Goal: Task Accomplishment & Management: Use online tool/utility

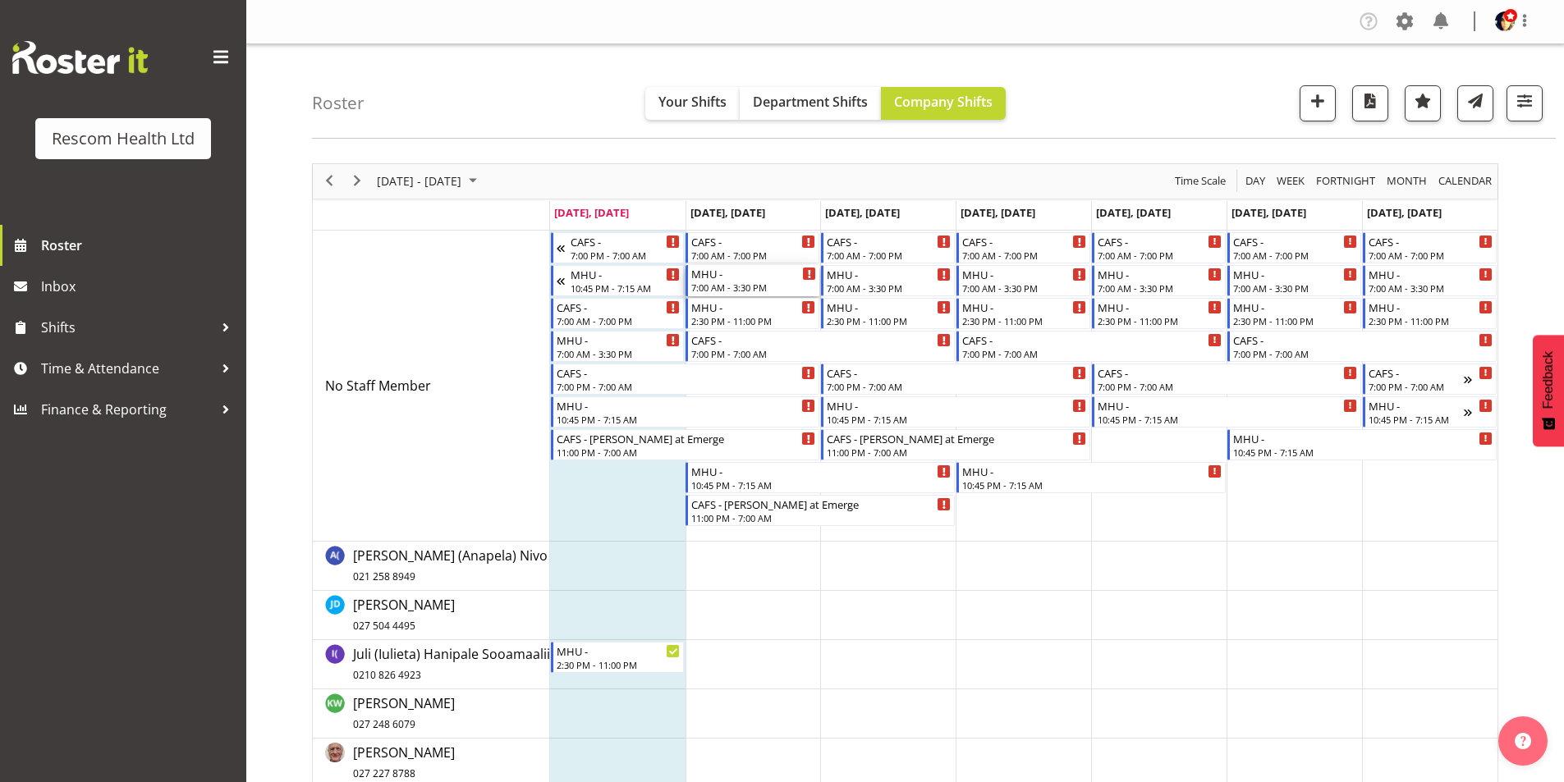
click at [755, 284] on div "7:00 AM - 3:30 PM" at bounding box center [753, 287] width 125 height 13
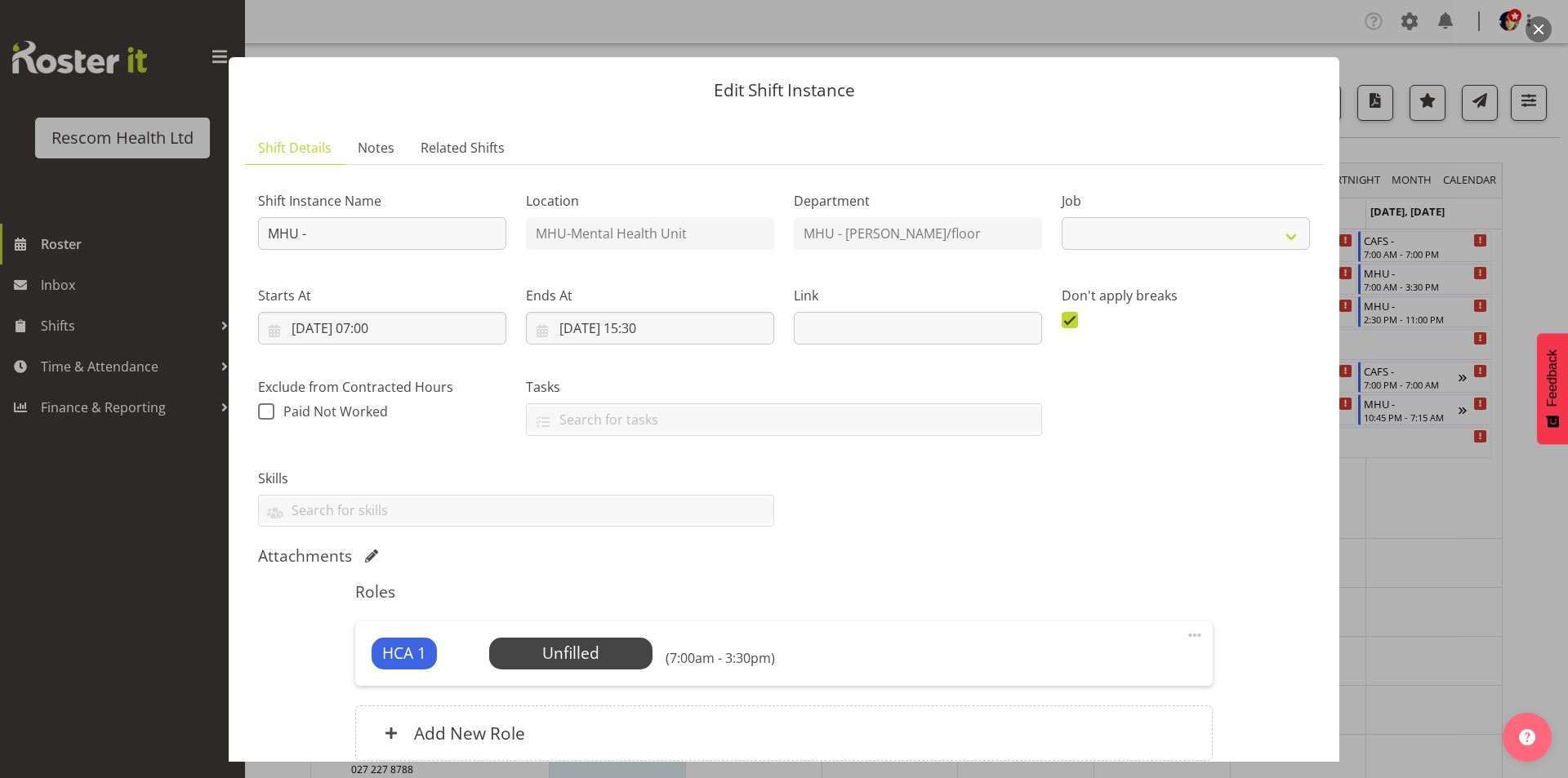
select select "4188"
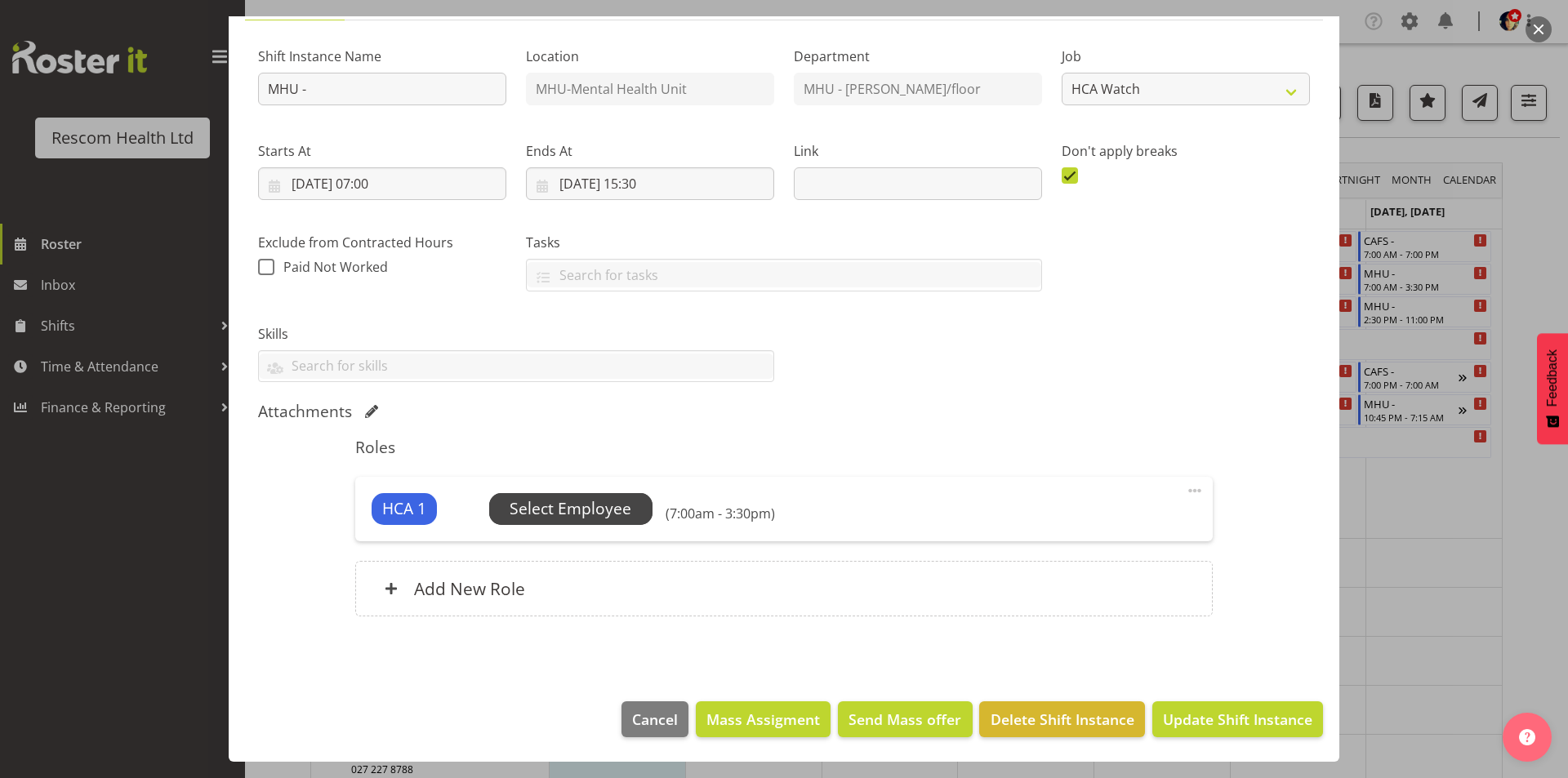
click at [606, 501] on span "Select Employee" at bounding box center [570, 509] width 121 height 24
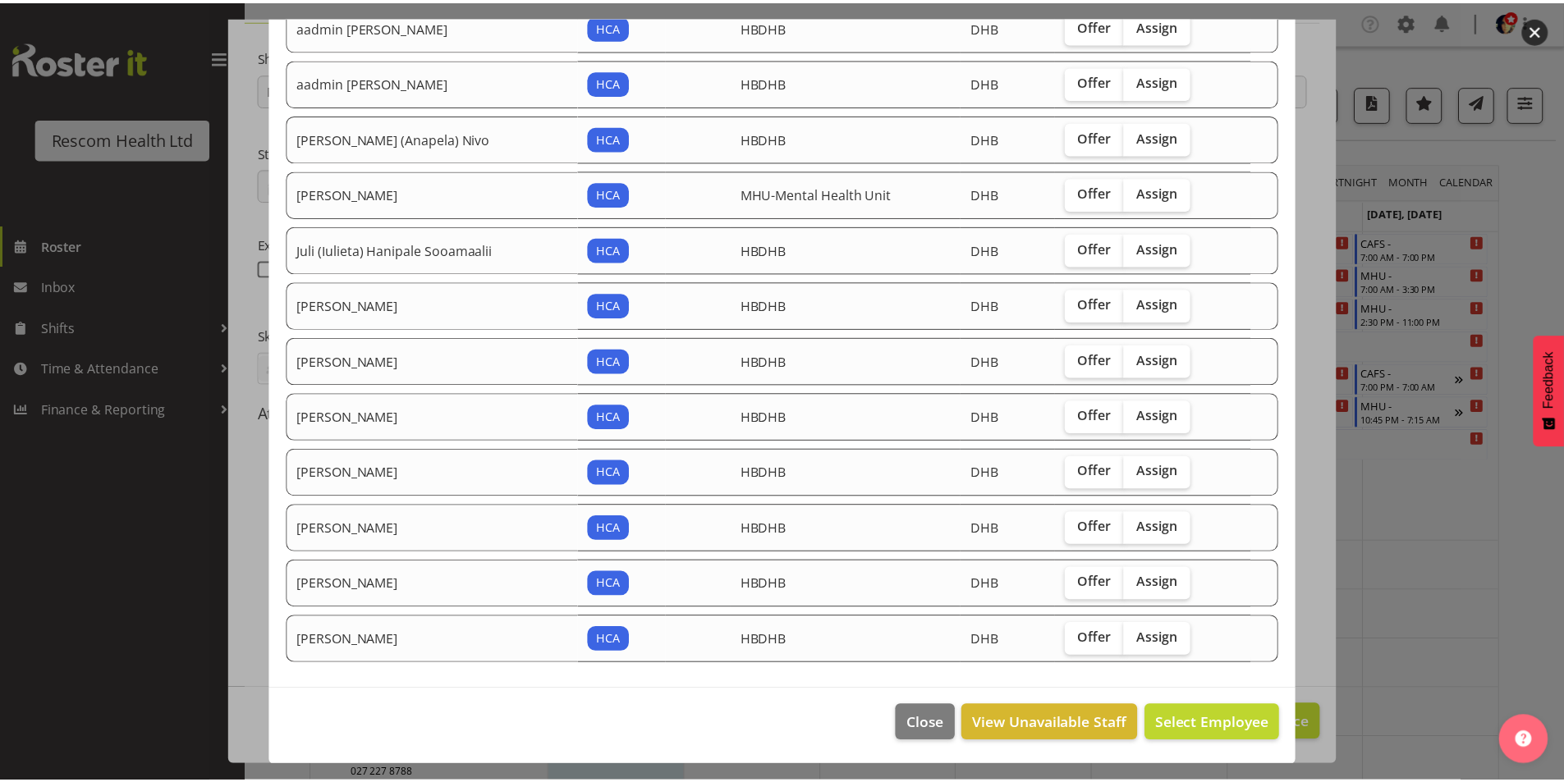
scroll to position [182, 0]
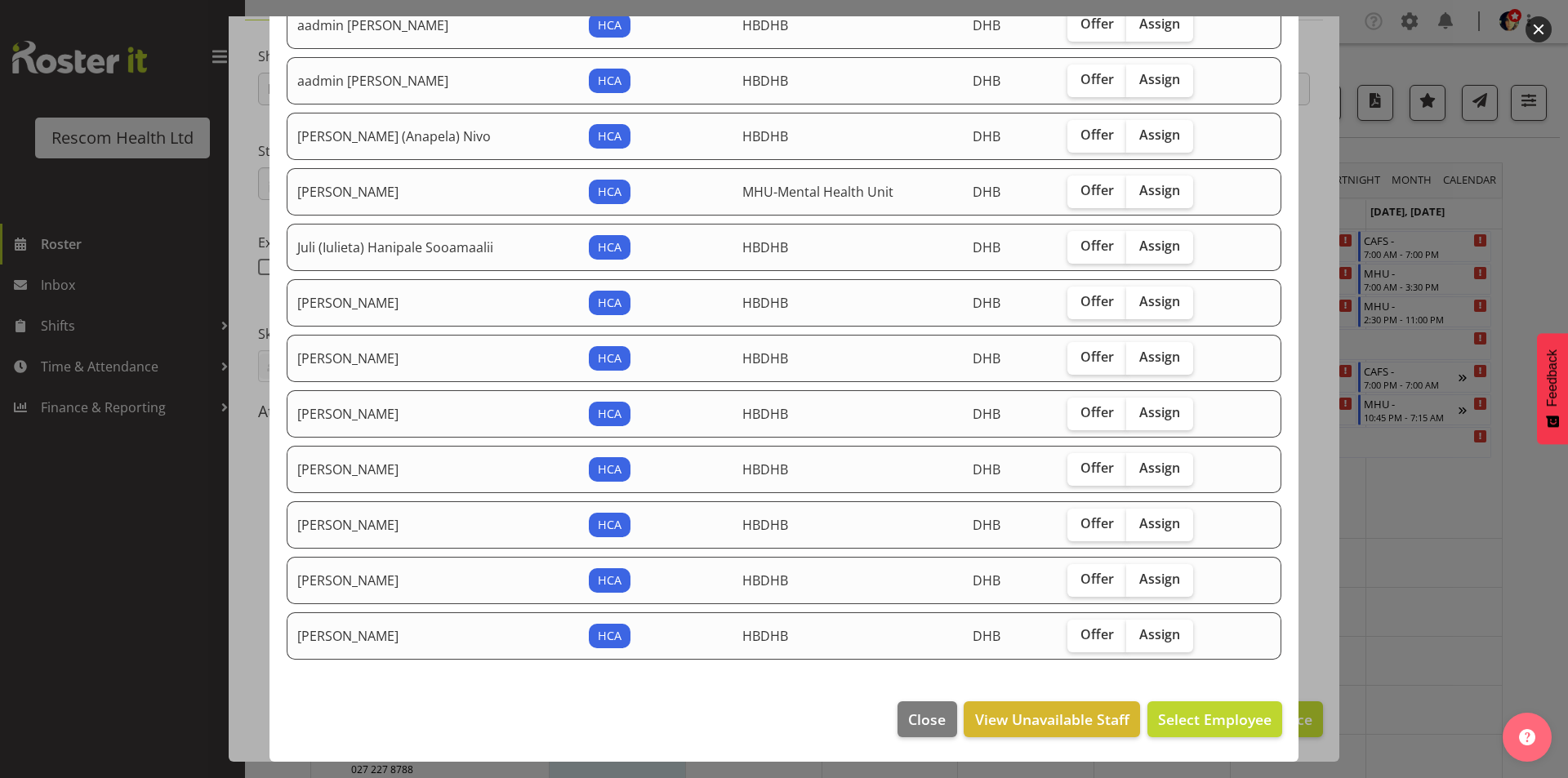
drag, startPoint x: 1157, startPoint y: 468, endPoint x: 1267, endPoint y: 576, distance: 154.2
click at [1158, 468] on span "Assign" at bounding box center [1159, 468] width 41 height 16
click at [1137, 468] on input "Assign" at bounding box center [1131, 468] width 11 height 11
checkbox input "true"
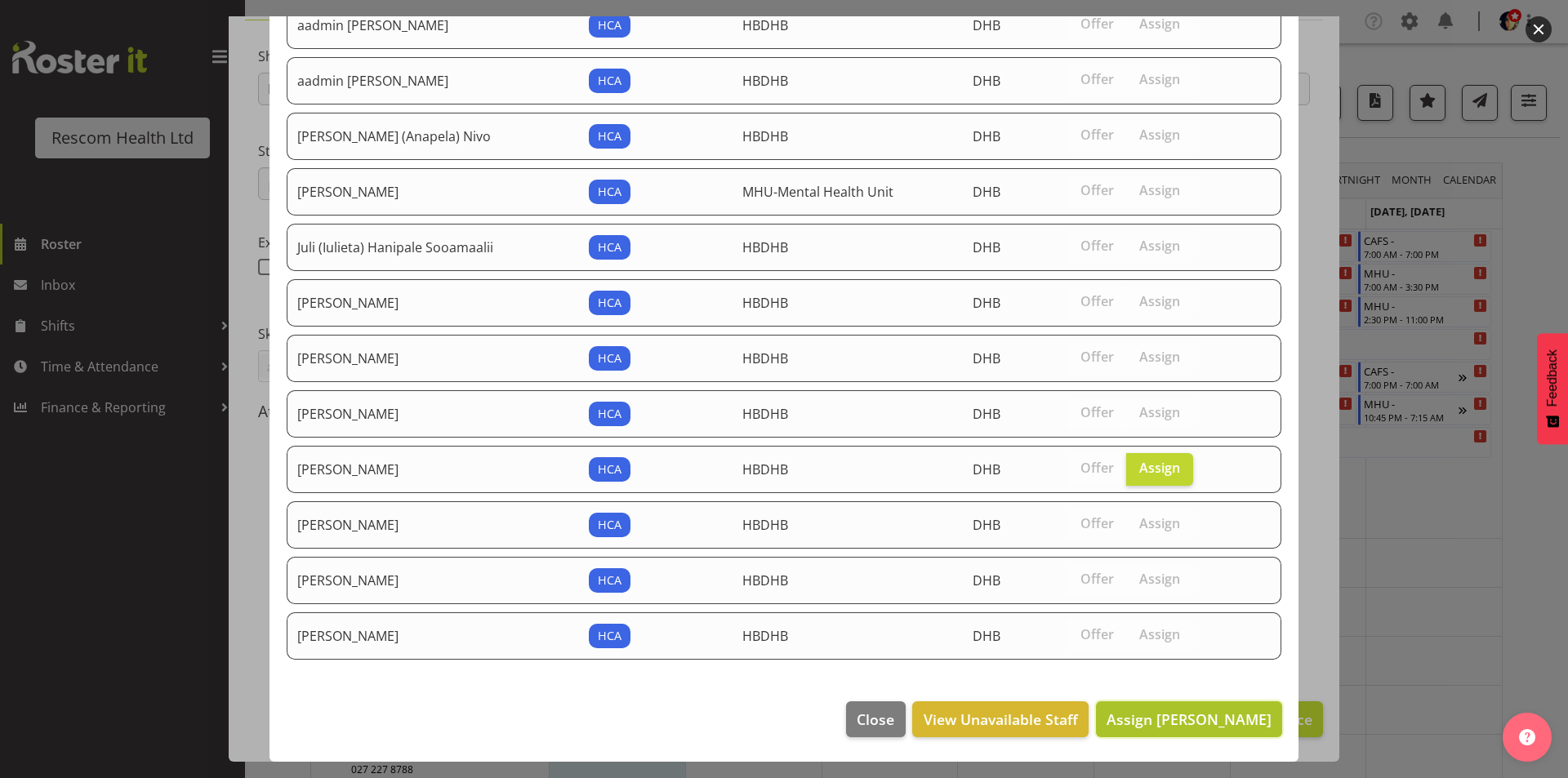
drag, startPoint x: 1197, startPoint y: 718, endPoint x: 1218, endPoint y: 726, distance: 22.5
click at [1197, 718] on span "Assign [PERSON_NAME]" at bounding box center [1189, 719] width 165 height 20
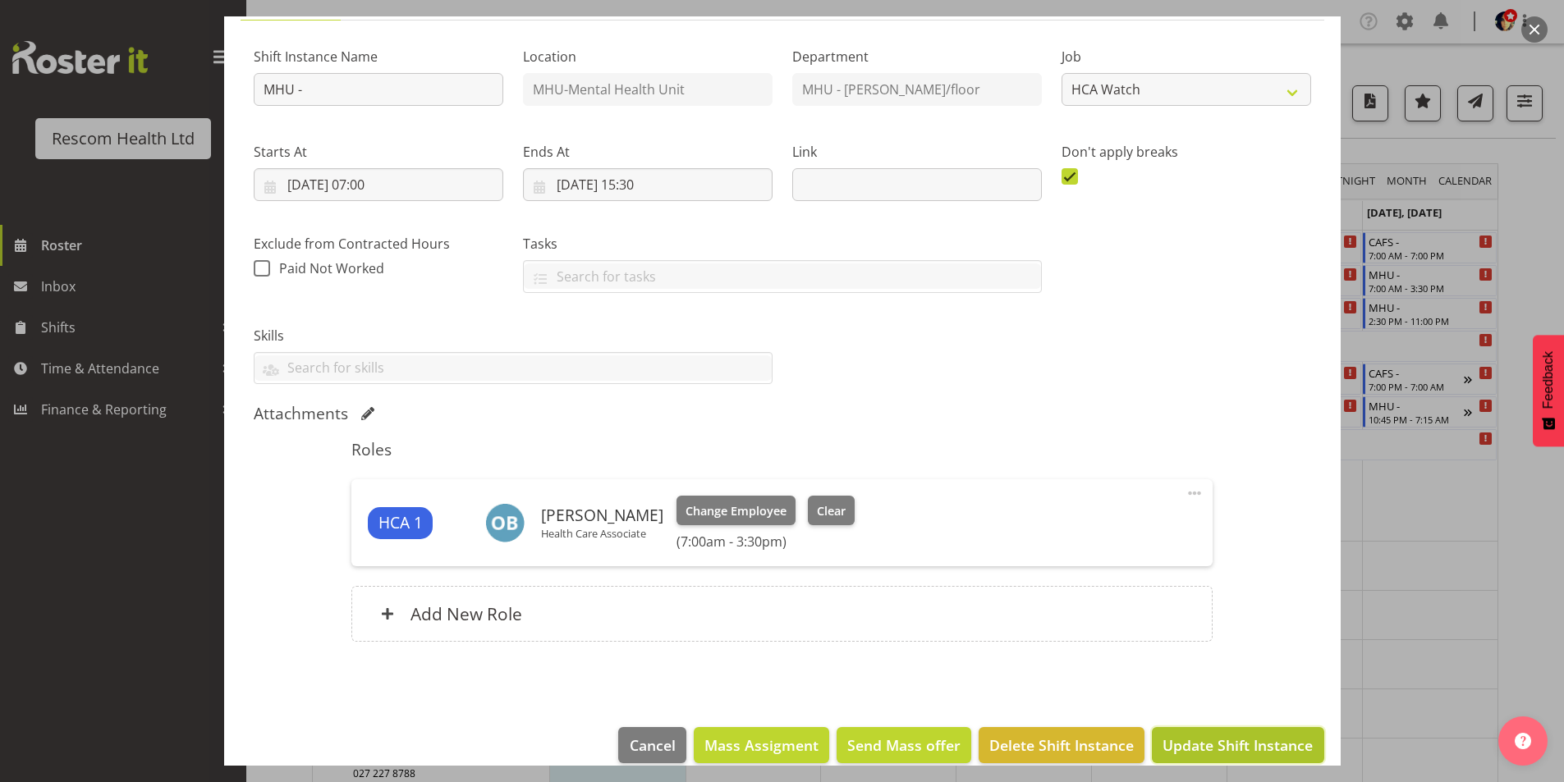
click at [1228, 736] on span "Update Shift Instance" at bounding box center [1237, 745] width 150 height 21
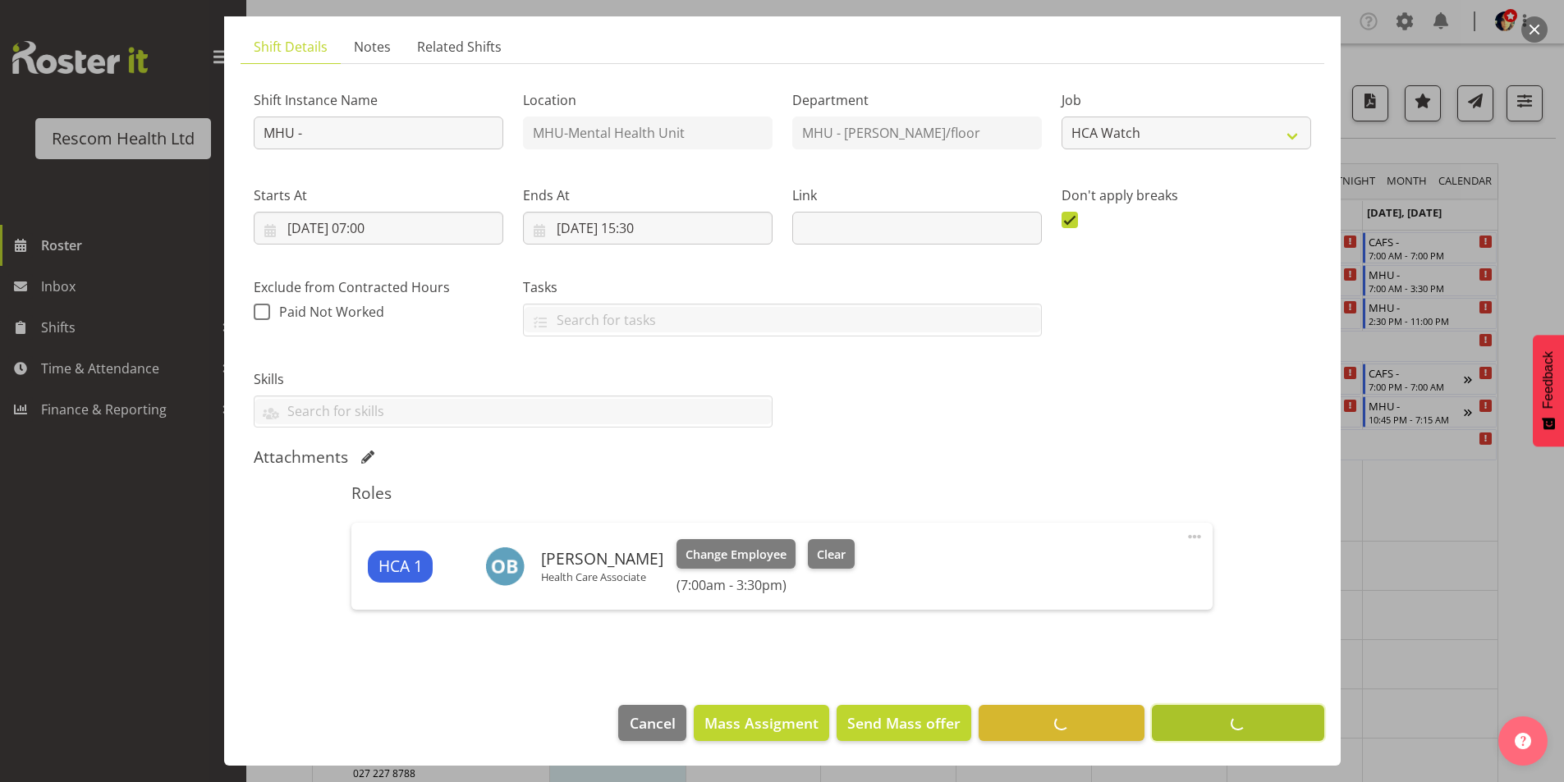
scroll to position [102, 0]
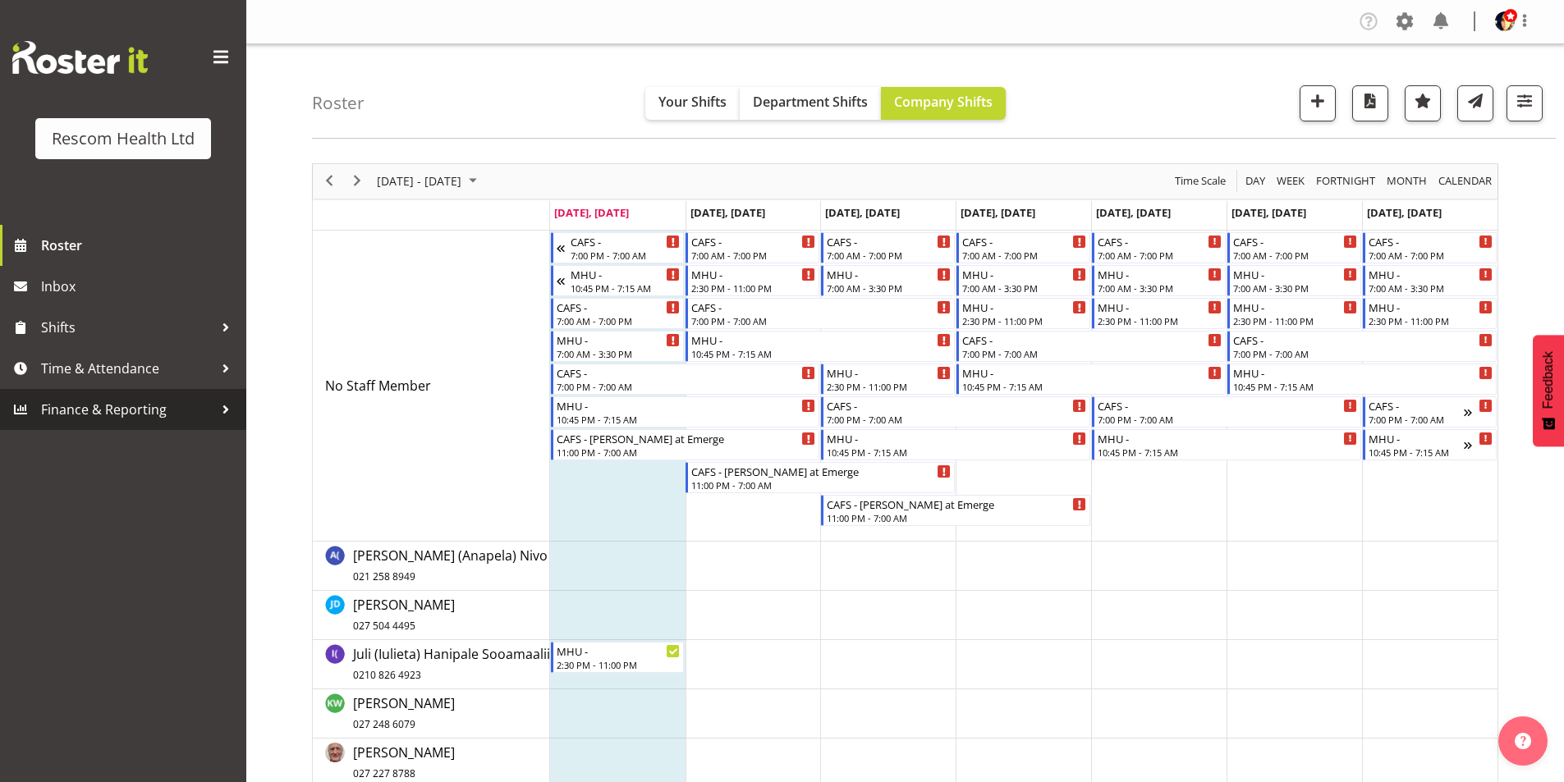
click at [76, 411] on span "Finance & Reporting" at bounding box center [127, 409] width 172 height 25
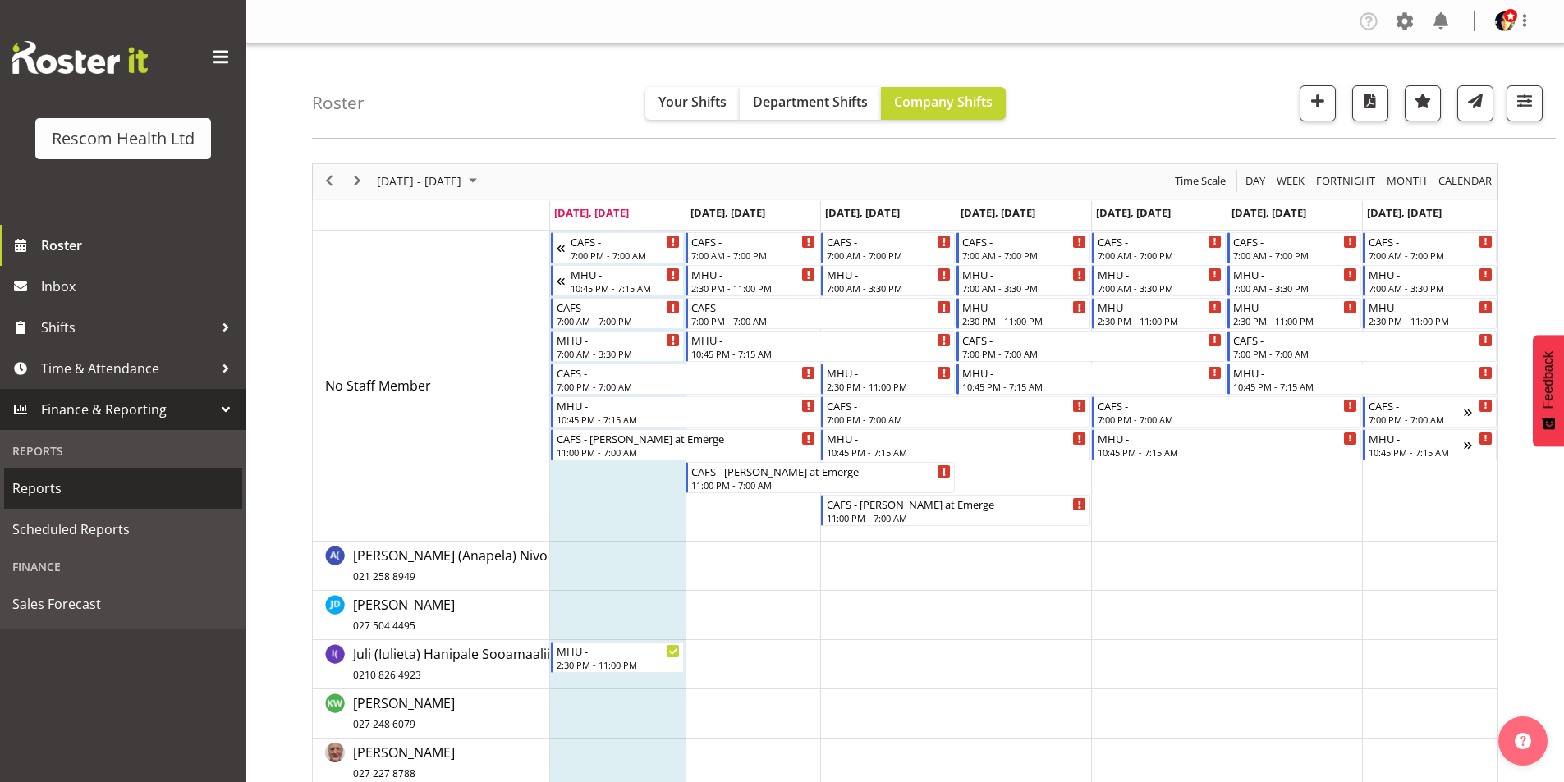
click at [58, 489] on span "Reports" at bounding box center [123, 488] width 222 height 25
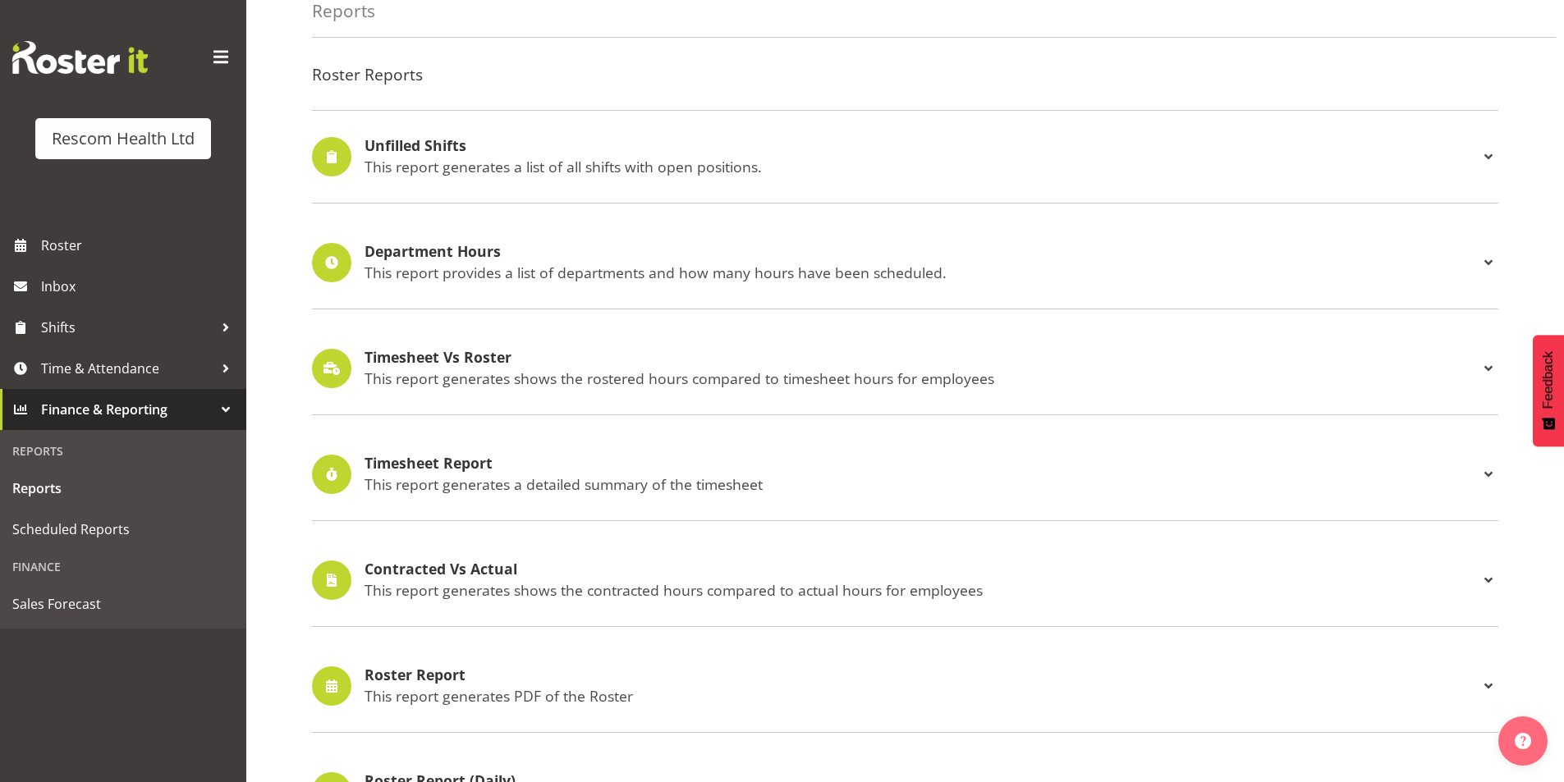
scroll to position [328, 0]
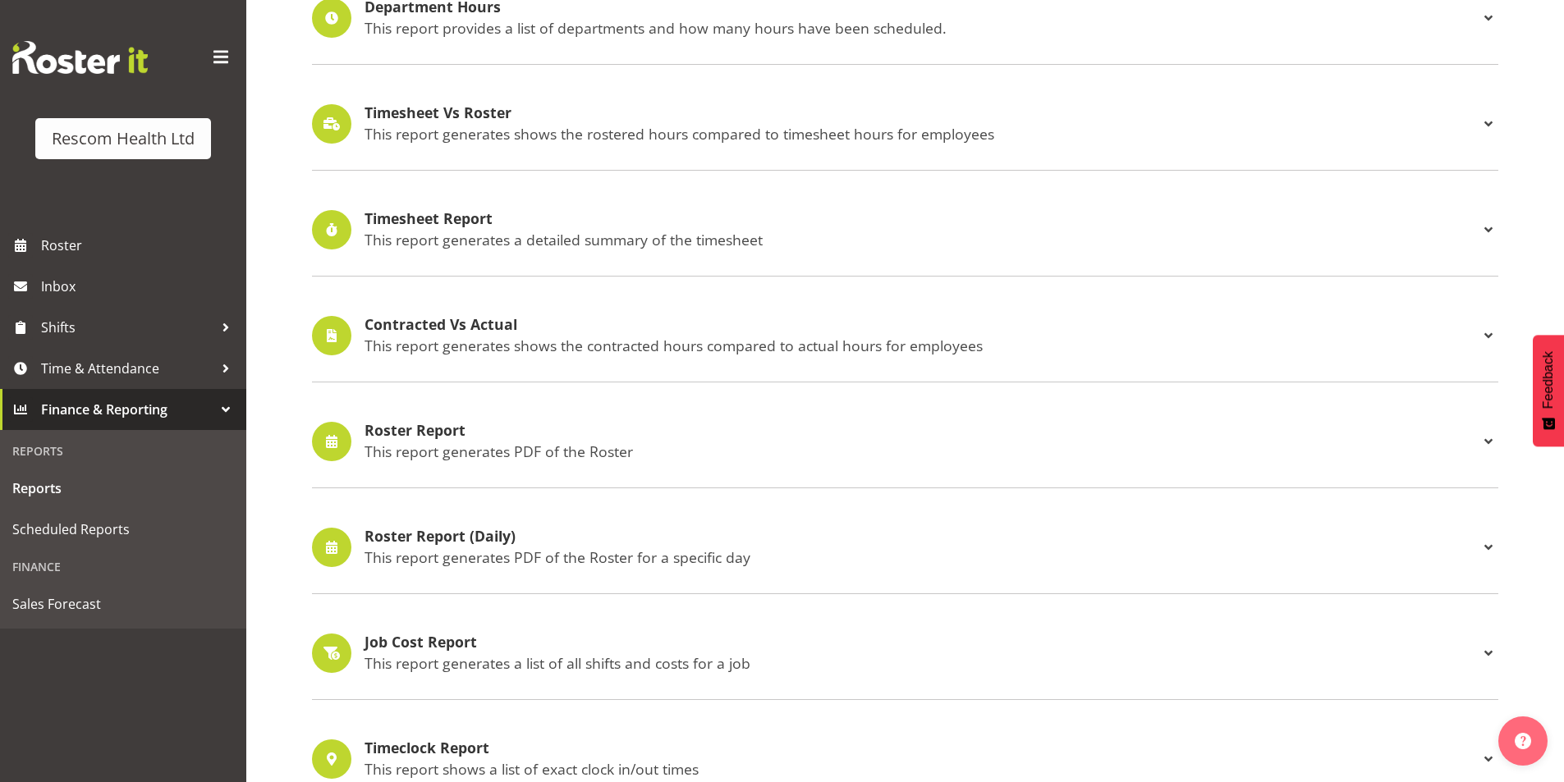
click at [404, 428] on h4 "Roster Report" at bounding box center [921, 431] width 1114 height 16
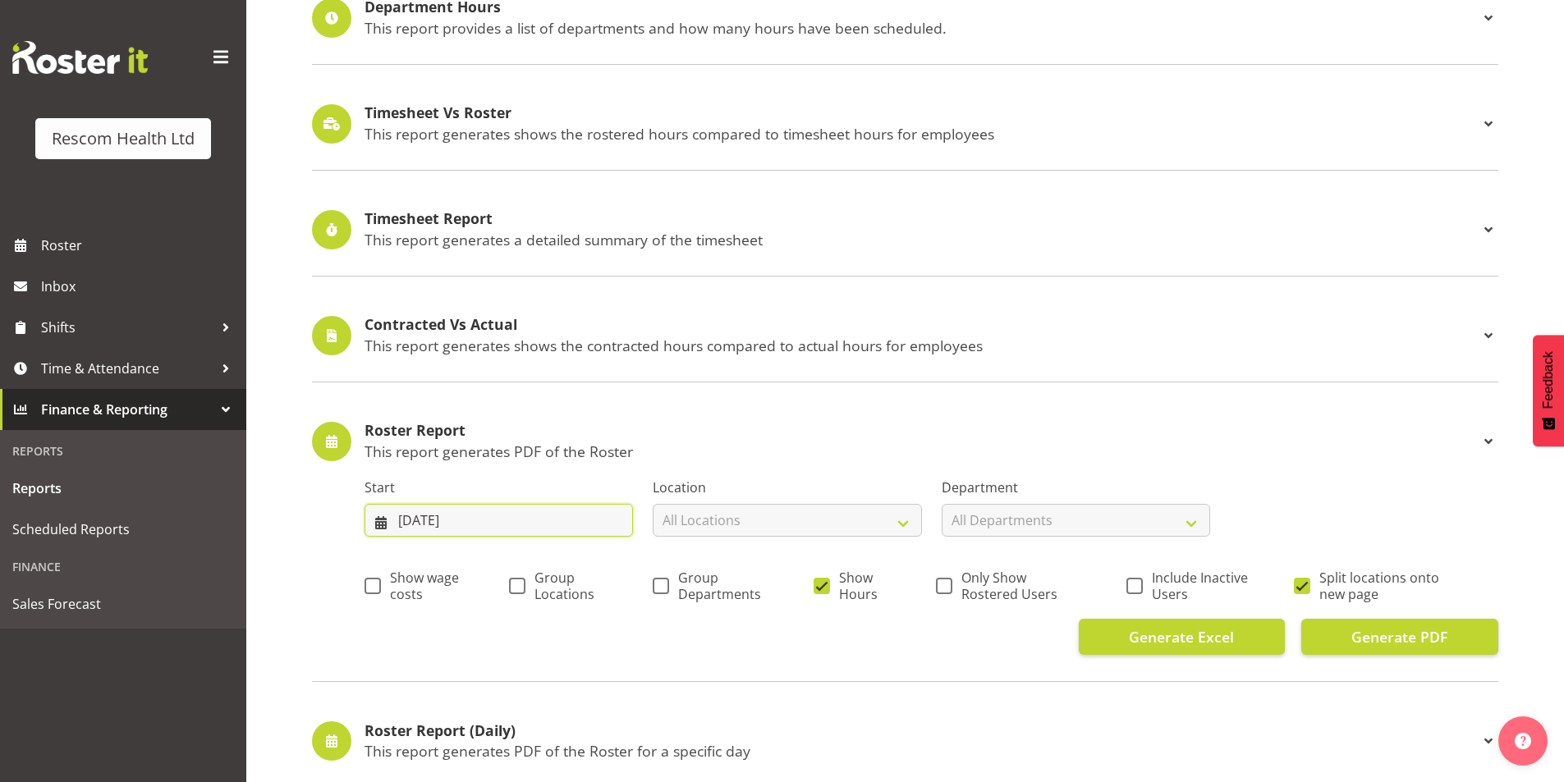
click at [424, 515] on input "29/09/2025" at bounding box center [498, 520] width 268 height 33
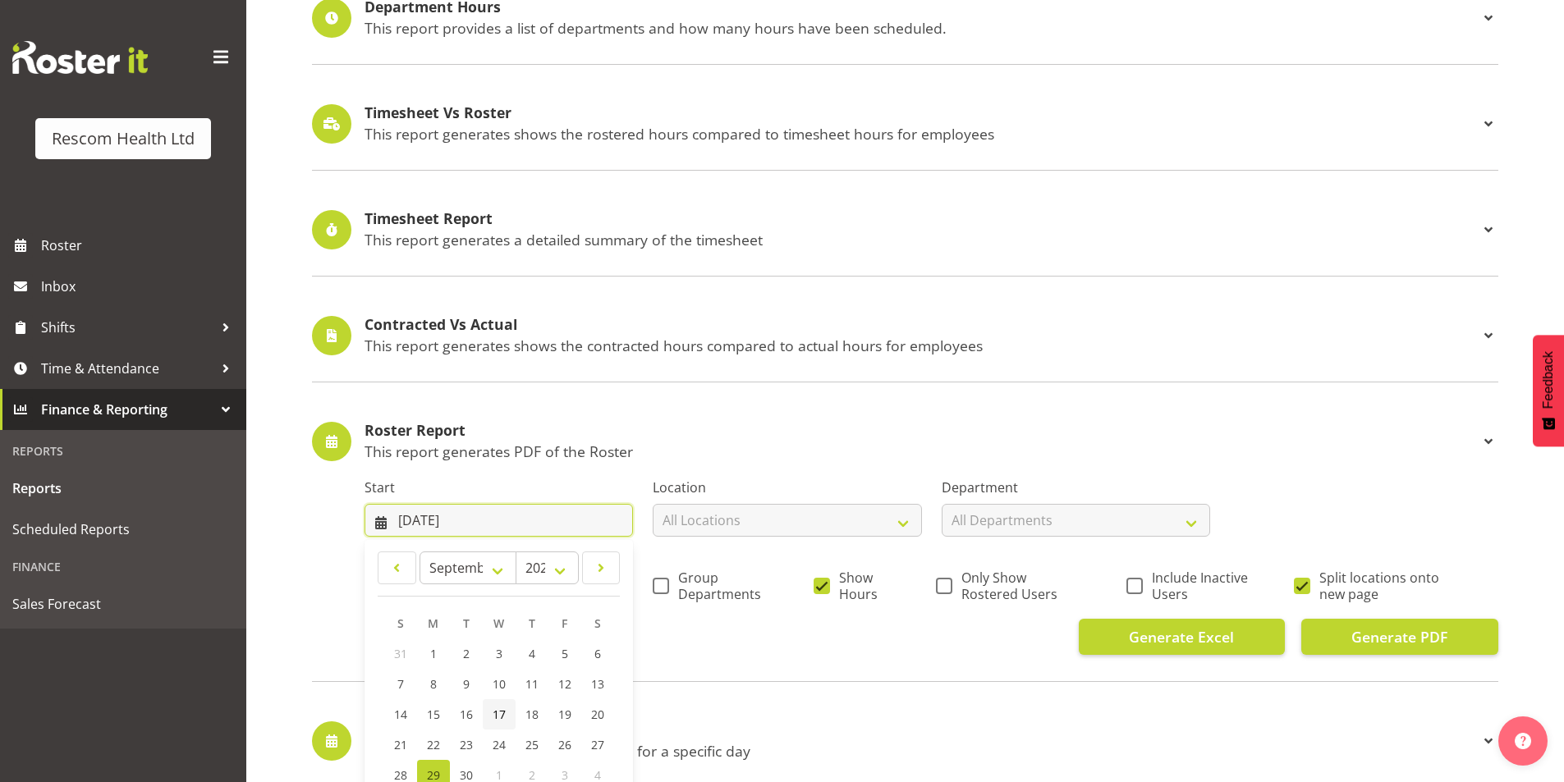
scroll to position [575, 0]
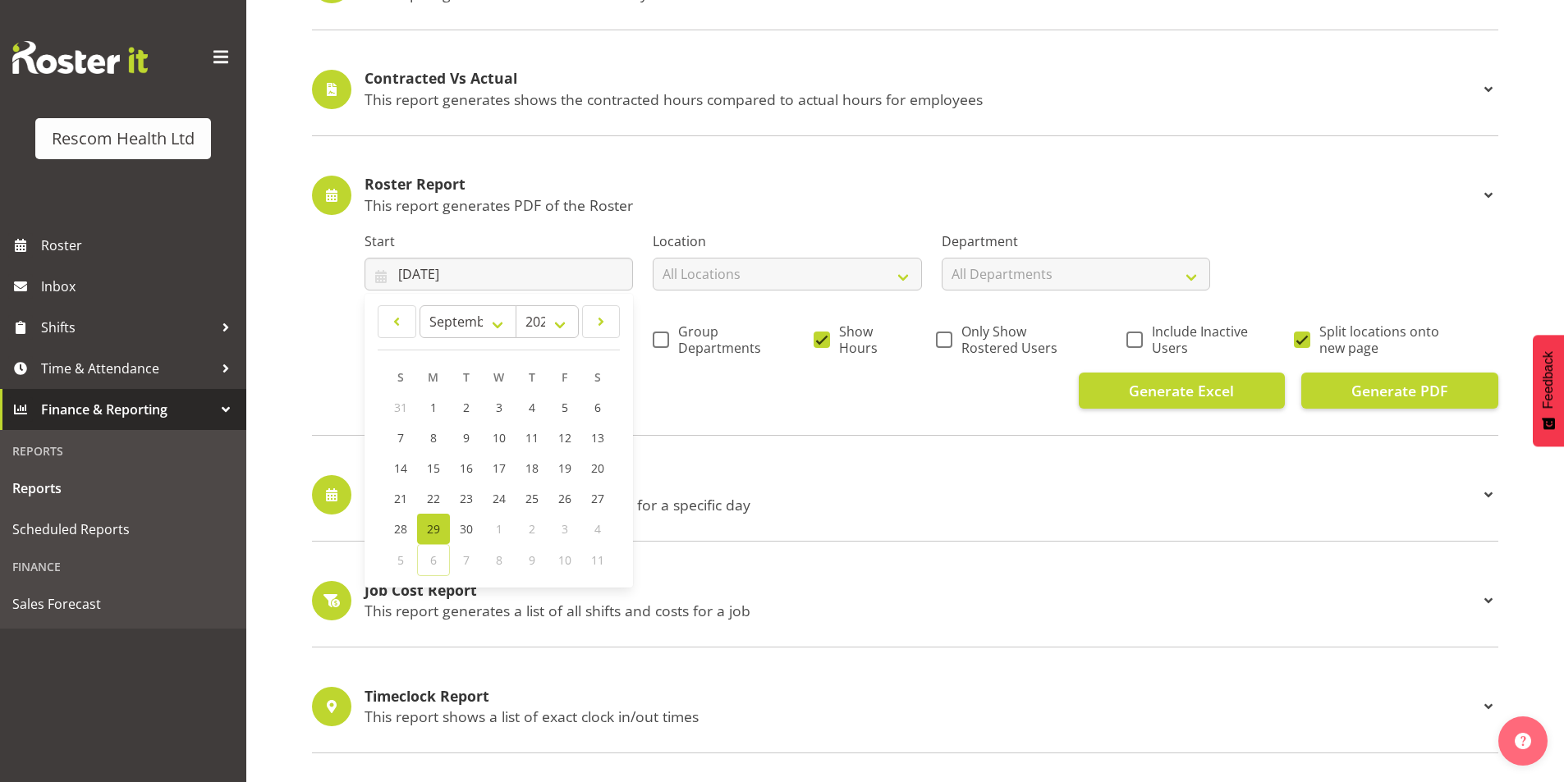
click at [431, 528] on span "29" at bounding box center [433, 529] width 13 height 16
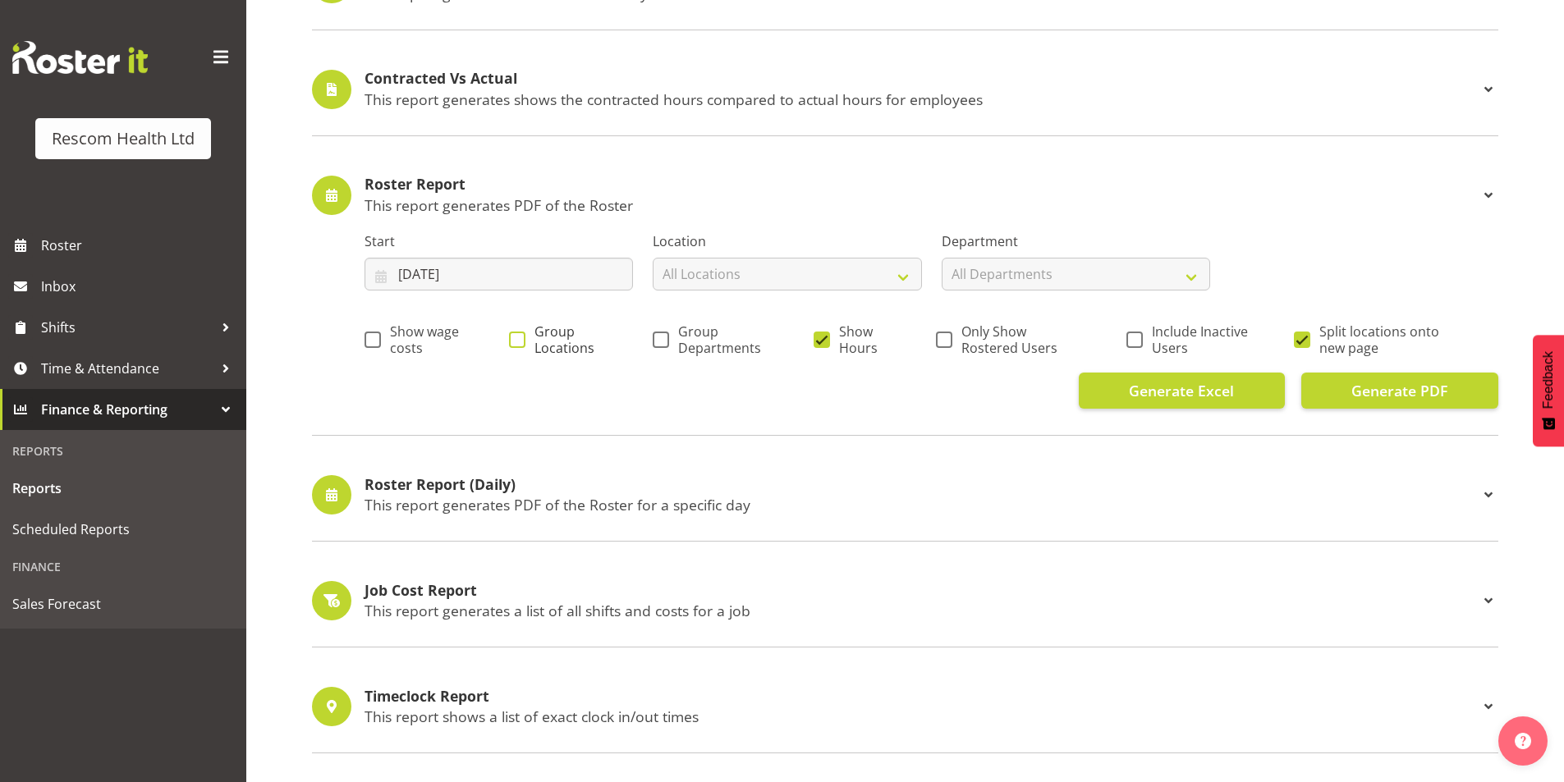
click at [523, 332] on span at bounding box center [517, 340] width 16 height 16
click at [520, 334] on input "Group Locations" at bounding box center [514, 339] width 11 height 11
checkbox input "true"
click at [661, 330] on label "Group Departments" at bounding box center [710, 339] width 115 height 33
click at [661, 334] on input "Group Departments" at bounding box center [658, 339] width 11 height 11
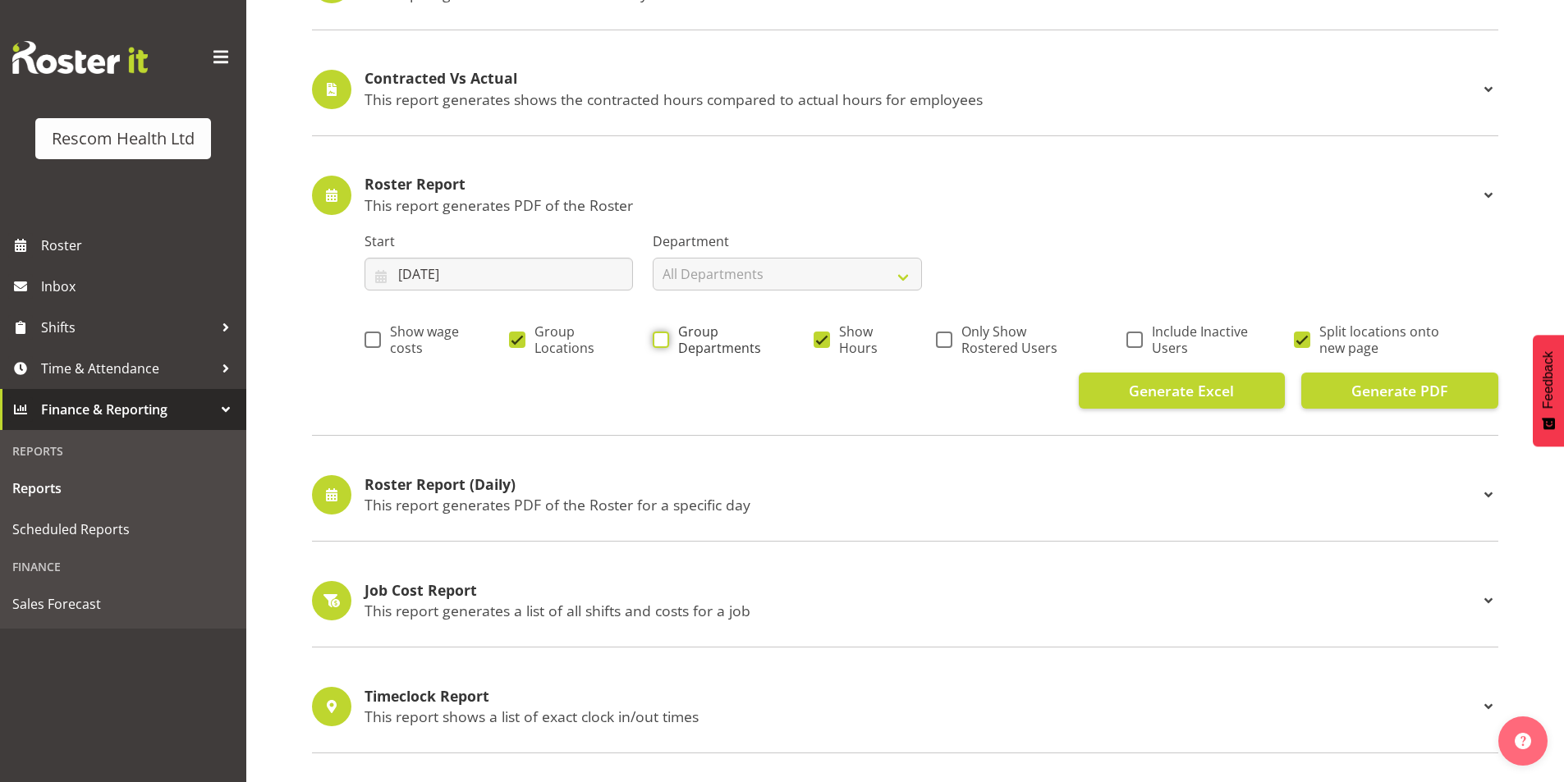
checkbox input "true"
drag, startPoint x: 819, startPoint y: 341, endPoint x: 1039, endPoint y: 340, distance: 220.0
click at [820, 341] on span at bounding box center [821, 340] width 16 height 16
click at [820, 341] on input "Show Hours" at bounding box center [818, 339] width 11 height 11
checkbox input "false"
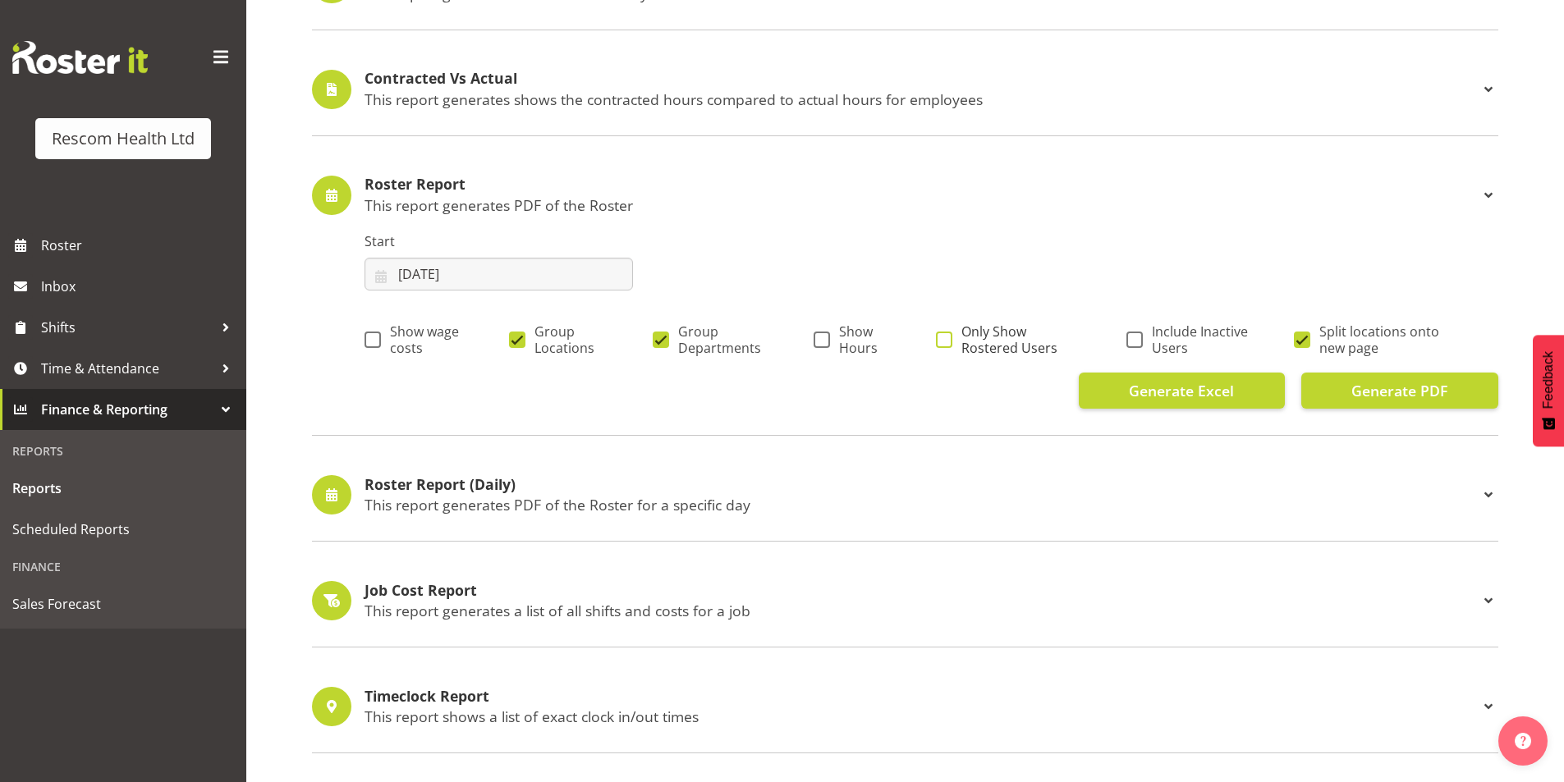
click at [946, 342] on span at bounding box center [944, 340] width 16 height 16
click at [946, 342] on input "Only Show Rostered Users" at bounding box center [941, 339] width 11 height 11
checkbox input "true"
drag, startPoint x: 1303, startPoint y: 337, endPoint x: 1318, endPoint y: 346, distance: 18.4
click at [1303, 337] on span at bounding box center [1302, 340] width 16 height 16
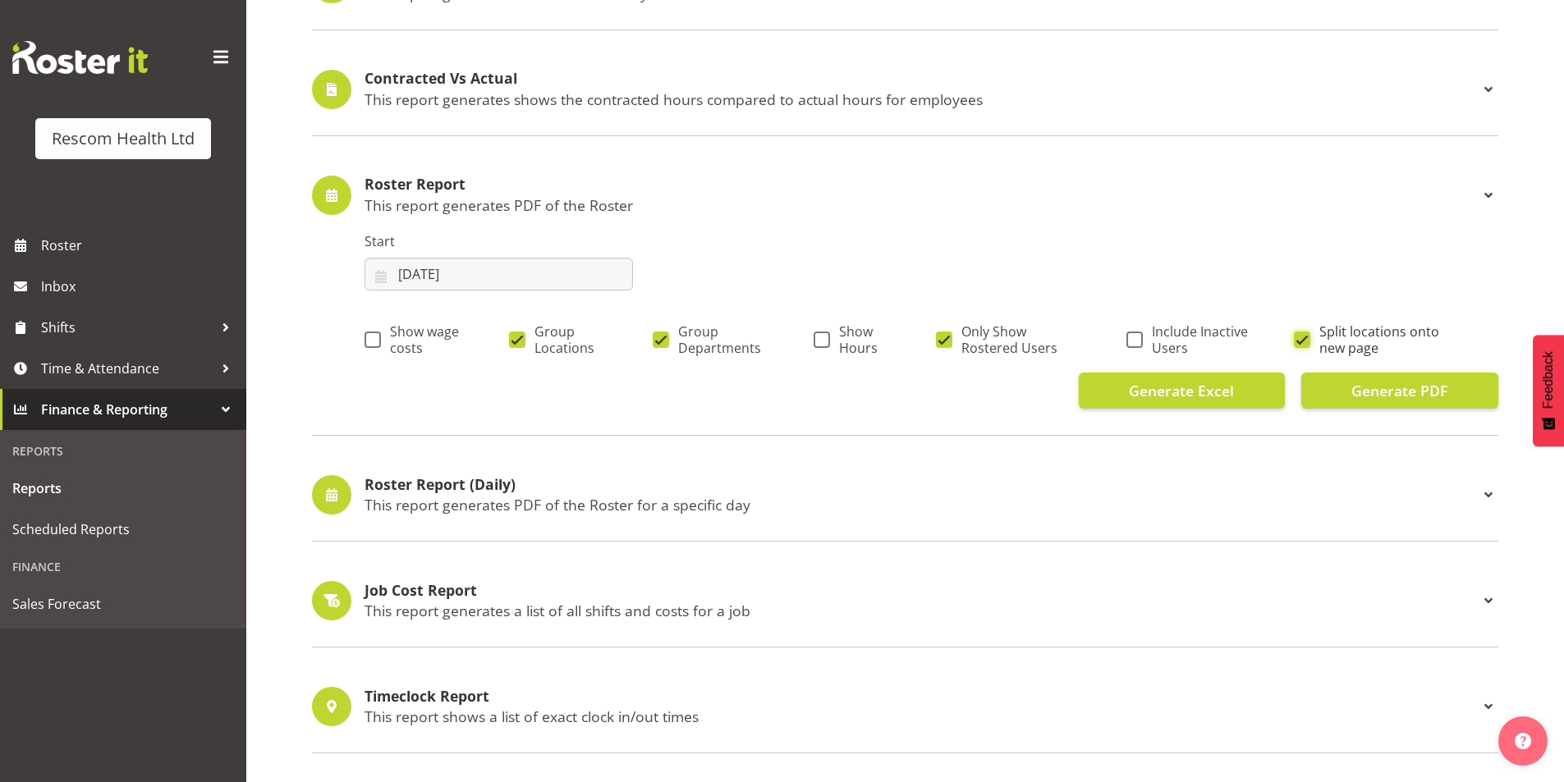
click at [1303, 337] on input "Split locations onto new page" at bounding box center [1299, 339] width 11 height 11
checkbox input "false"
click at [1340, 384] on button "Generate PDF" at bounding box center [1399, 391] width 197 height 36
click at [1407, 388] on span "Generate PDF" at bounding box center [1399, 390] width 96 height 21
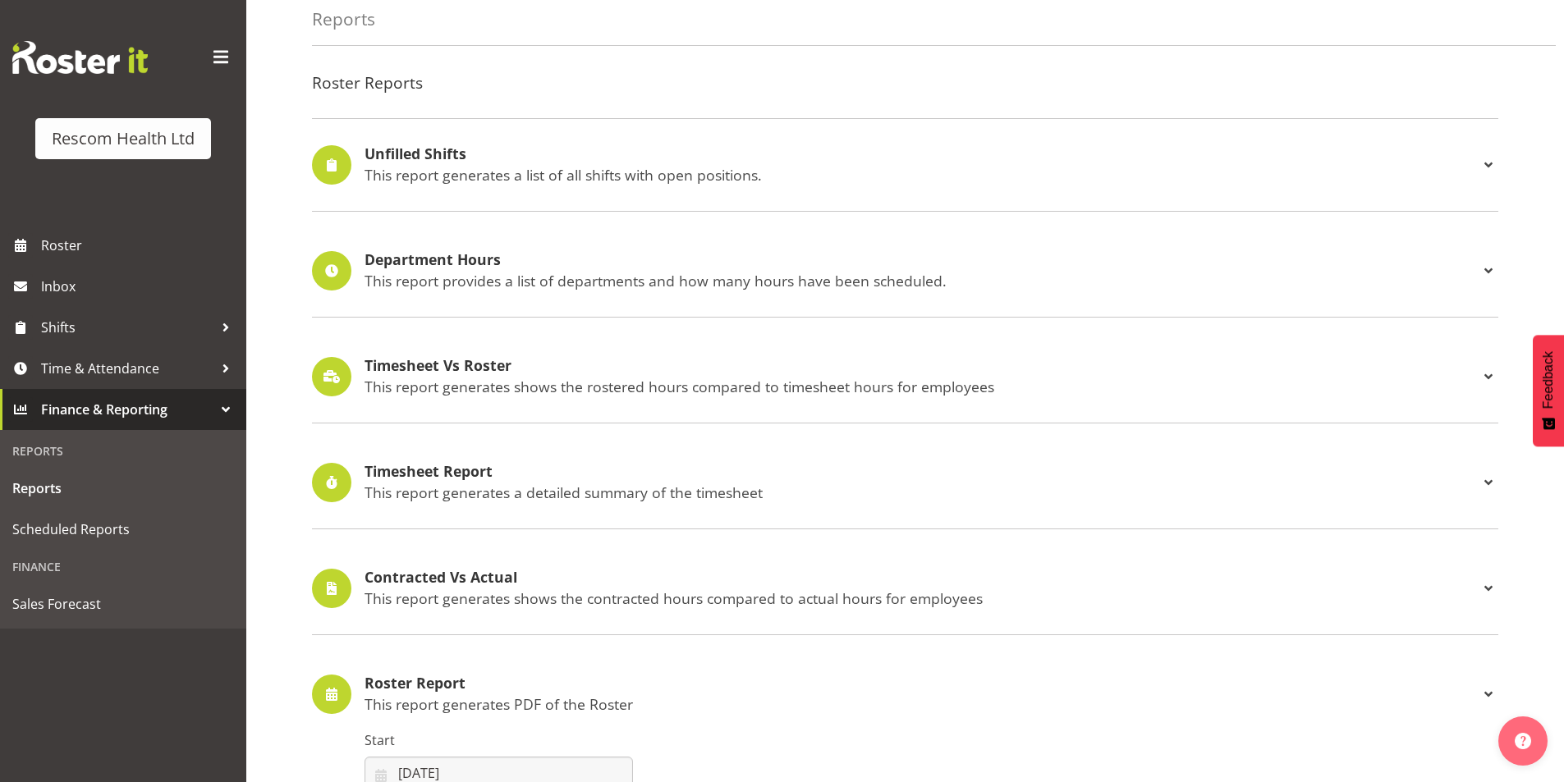
scroll to position [0, 0]
